Goal: Task Accomplishment & Management: Manage account settings

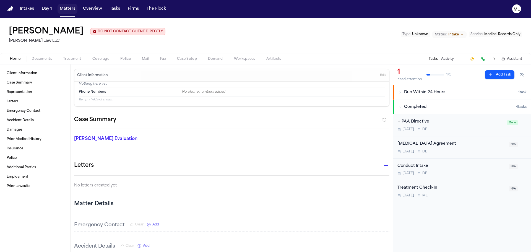
click at [68, 8] on button "Matters" at bounding box center [67, 9] width 20 height 10
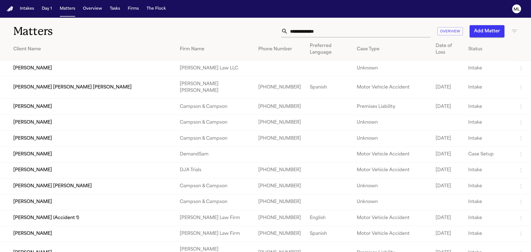
click at [346, 33] on input "text" at bounding box center [359, 31] width 143 height 12
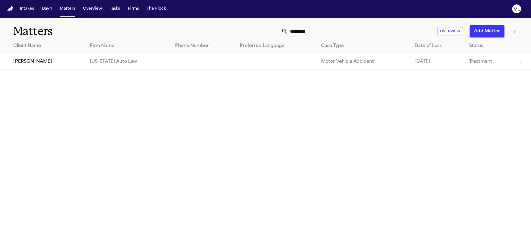
type input "*********"
click at [75, 59] on td "[PERSON_NAME]" at bounding box center [42, 62] width 85 height 16
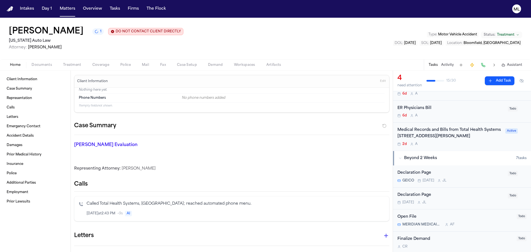
scroll to position [55, 0]
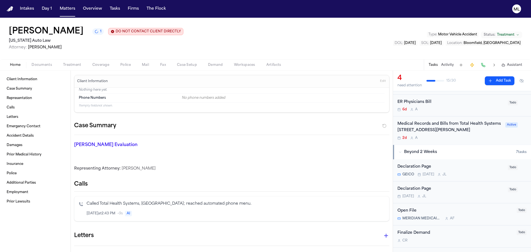
click at [460, 140] on div "2d A" at bounding box center [449, 138] width 104 height 4
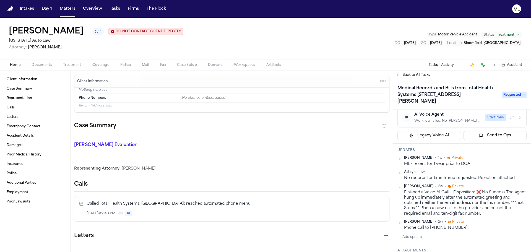
scroll to position [28, 0]
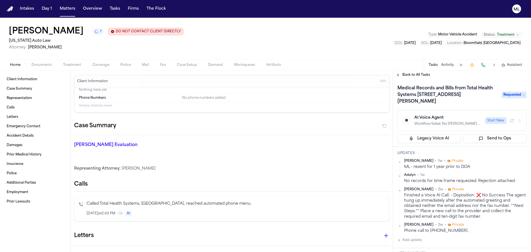
click at [411, 241] on button "Add update" at bounding box center [409, 240] width 24 height 7
click at [415, 240] on textarea "Add your update" at bounding box center [465, 244] width 118 height 11
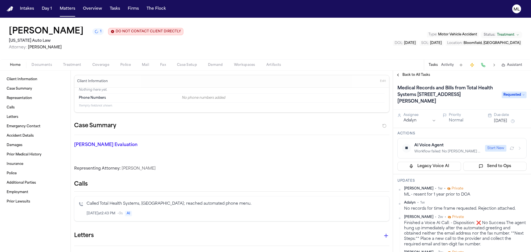
type textarea "**********"
click at [505, 119] on button "[DATE]" at bounding box center [500, 121] width 13 height 6
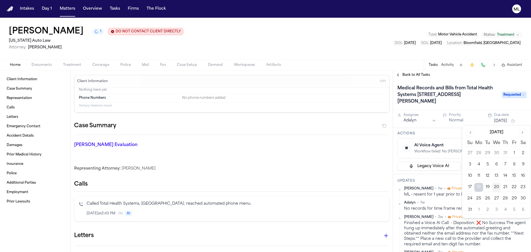
click at [510, 187] on button "22" at bounding box center [513, 187] width 9 height 9
click at [414, 76] on span "Back to All Tasks" at bounding box center [416, 75] width 28 height 4
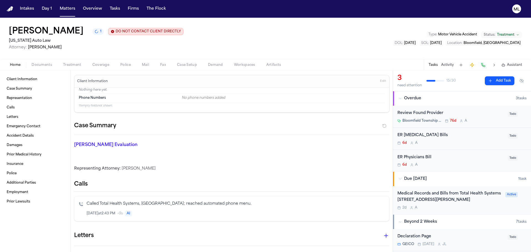
click at [474, 116] on div "Review Found Provider Bloomfield Township Fire Department (EMS) 76d A" at bounding box center [450, 116] width 107 height 13
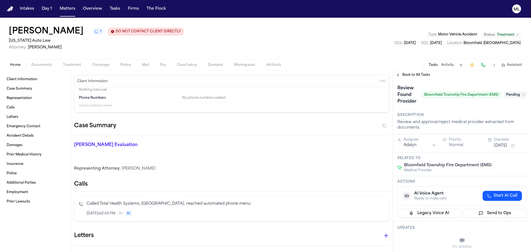
click at [520, 94] on span "Pending" at bounding box center [515, 94] width 22 height 7
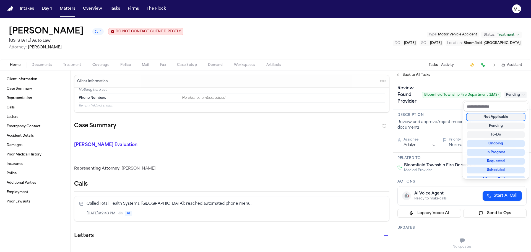
click at [499, 115] on div "Not Applicable" at bounding box center [496, 117] width 58 height 7
click at [408, 72] on div "**********" at bounding box center [462, 160] width 138 height 181
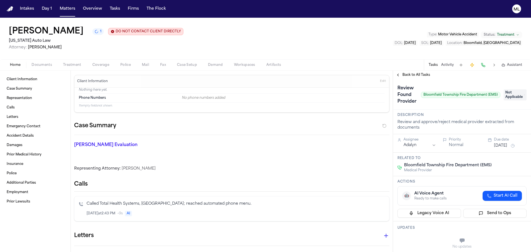
click at [407, 75] on span "Back to All Tasks" at bounding box center [416, 75] width 28 height 4
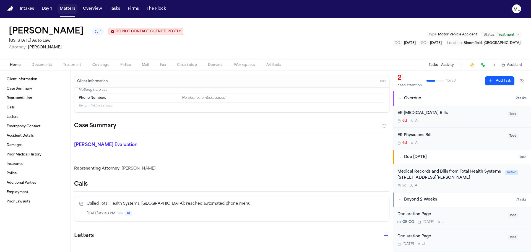
click at [67, 12] on button "Matters" at bounding box center [67, 9] width 20 height 10
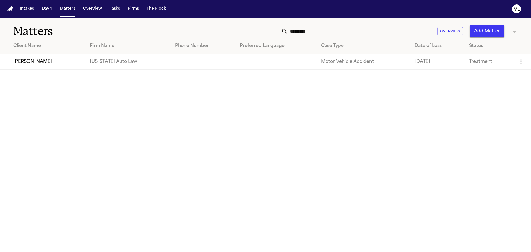
drag, startPoint x: 355, startPoint y: 29, endPoint x: 278, endPoint y: 28, distance: 76.8
click at [278, 28] on div "********* Overview Add Matter" at bounding box center [338, 31] width 357 height 12
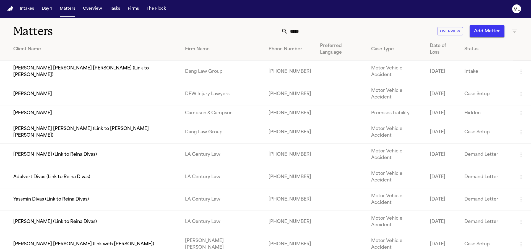
type input "****"
click at [133, 83] on td "[PERSON_NAME]" at bounding box center [90, 94] width 180 height 22
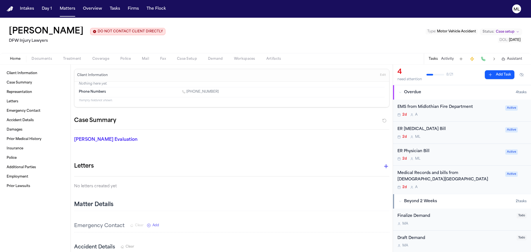
click at [436, 116] on div "2d A" at bounding box center [449, 114] width 104 height 4
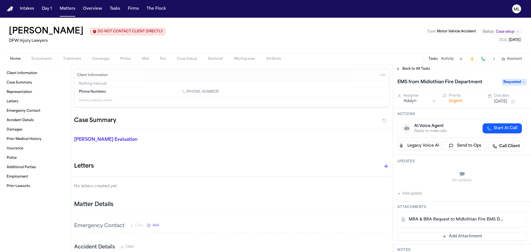
click at [443, 216] on div "MRA & BRA Request to Midlothian Fire EMS Department.pdf" at bounding box center [461, 219] width 129 height 16
click at [442, 219] on link "MRA & BRA Request to Midlothian Fire EMS Department.pdf" at bounding box center [455, 220] width 95 height 6
click at [414, 71] on div "Back to All Tasks" at bounding box center [462, 68] width 138 height 9
click at [414, 69] on span "Back to All Tasks" at bounding box center [416, 69] width 28 height 4
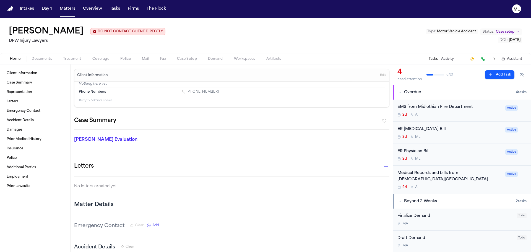
click at [440, 171] on div "Medical Records and bills from [DEMOGRAPHIC_DATA][GEOGRAPHIC_DATA]" at bounding box center [449, 176] width 104 height 13
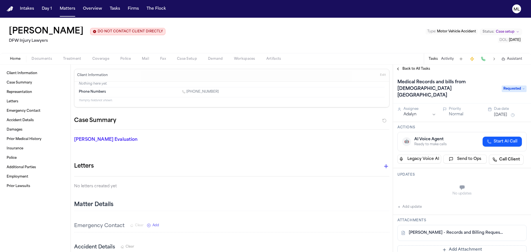
click at [483, 230] on link "[PERSON_NAME] - Records and Billing Request to [DEMOGRAPHIC_DATA][GEOGRAPHIC_DA…" at bounding box center [455, 233] width 95 height 6
click at [411, 70] on span "Back to All Tasks" at bounding box center [416, 69] width 28 height 4
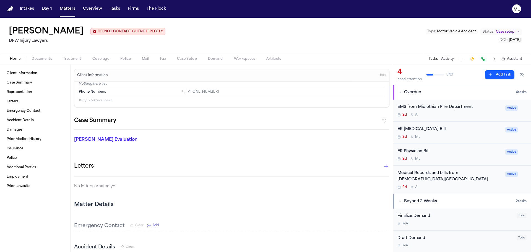
click at [461, 109] on div "EMS from Midlothian Fire Department" at bounding box center [449, 107] width 104 height 6
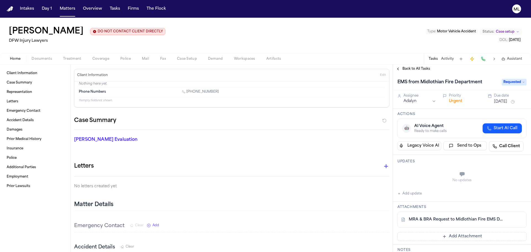
click at [445, 218] on link "MRA & BRA Request to Midlothian Fire EMS Department.pdf" at bounding box center [455, 220] width 95 height 6
click at [70, 7] on button "Matters" at bounding box center [67, 9] width 20 height 10
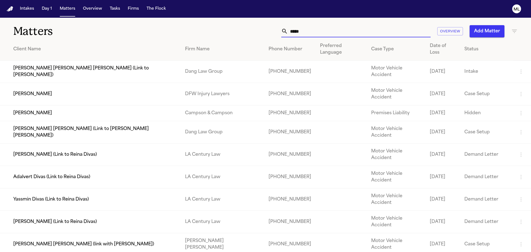
drag, startPoint x: 310, startPoint y: 31, endPoint x: 265, endPoint y: 30, distance: 45.3
click at [265, 30] on div "**** Overview Add Matter" at bounding box center [338, 31] width 357 height 12
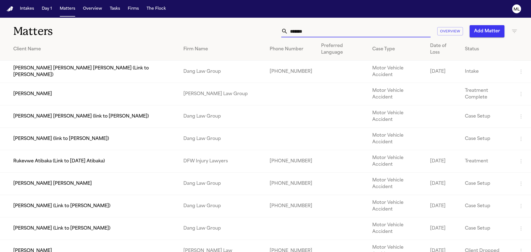
type input "*******"
